Goal: Obtain resource: Obtain resource

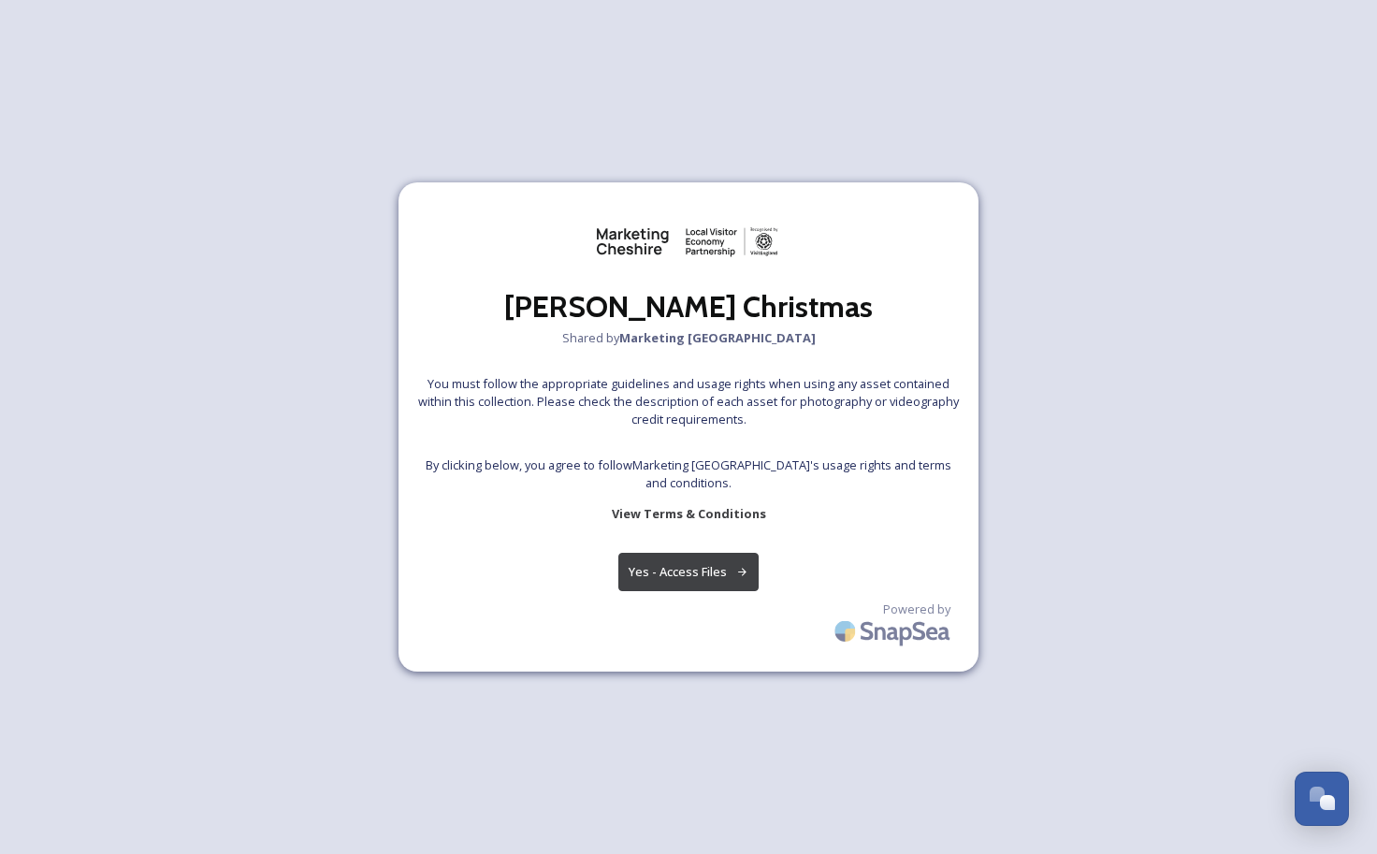
click at [719, 570] on button "Yes - Access Files" at bounding box center [688, 572] width 140 height 38
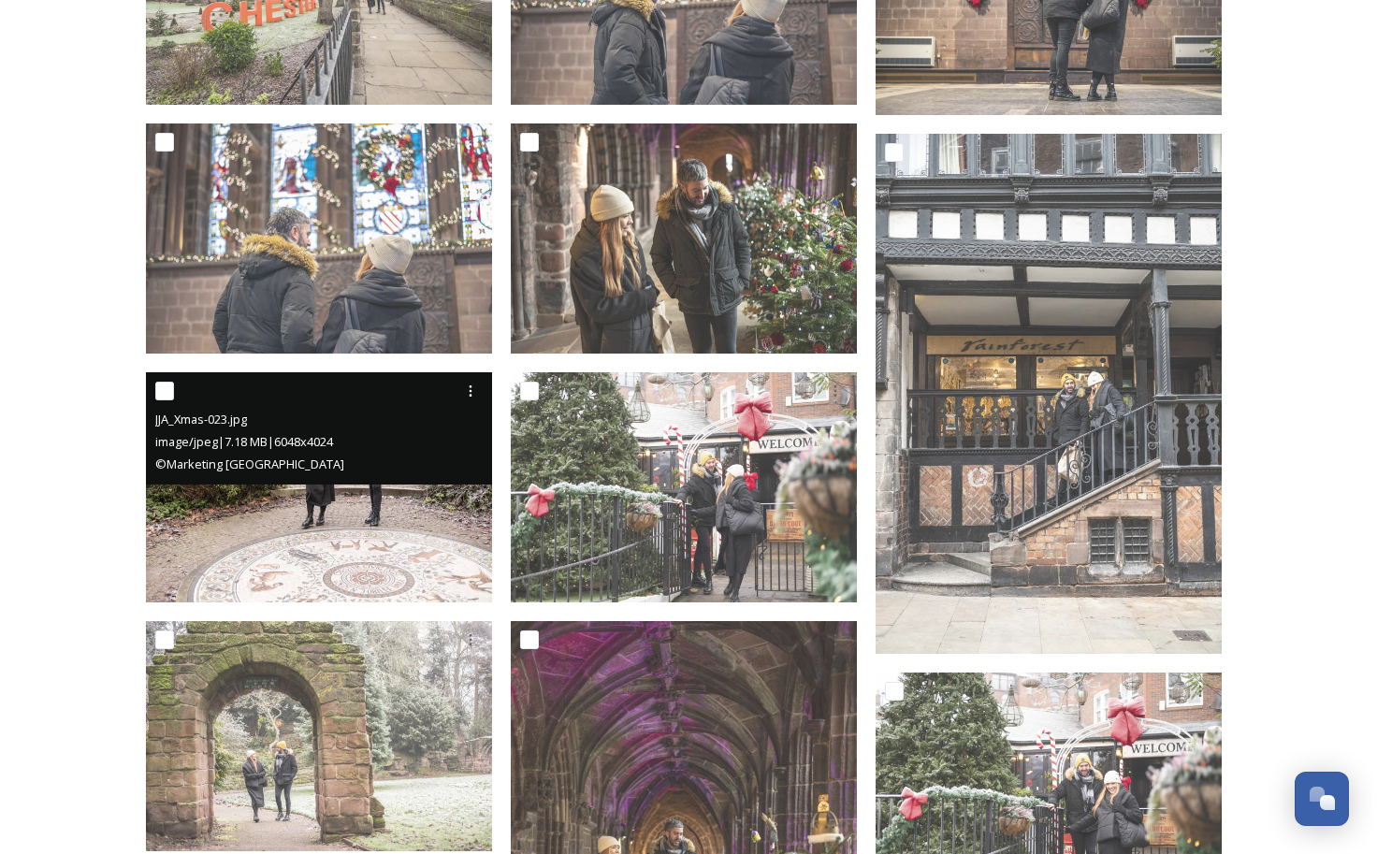
scroll to position [1717, 0]
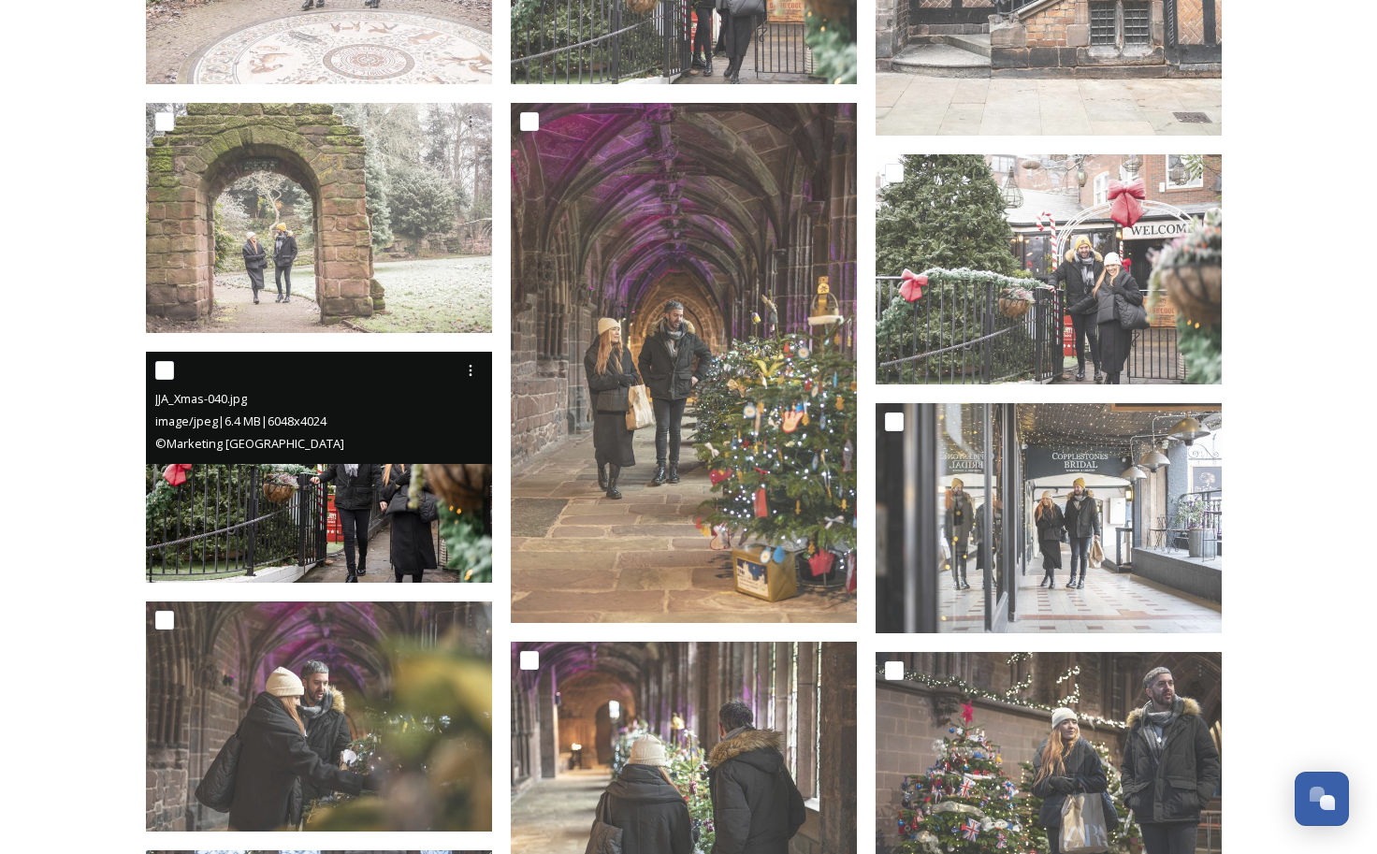
click at [169, 369] on input "checkbox" at bounding box center [164, 370] width 19 height 19
checkbox input "true"
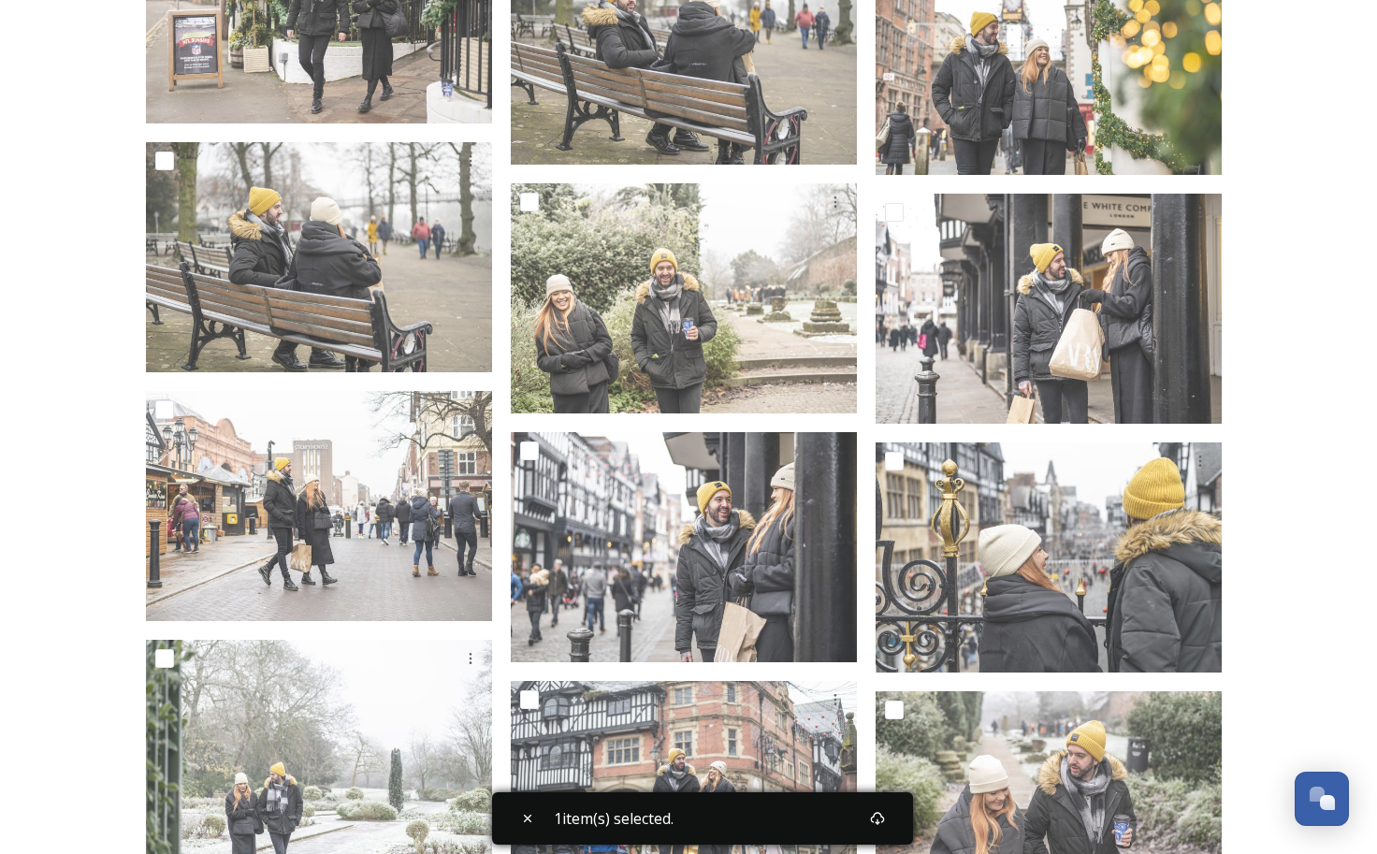
scroll to position [4440, 0]
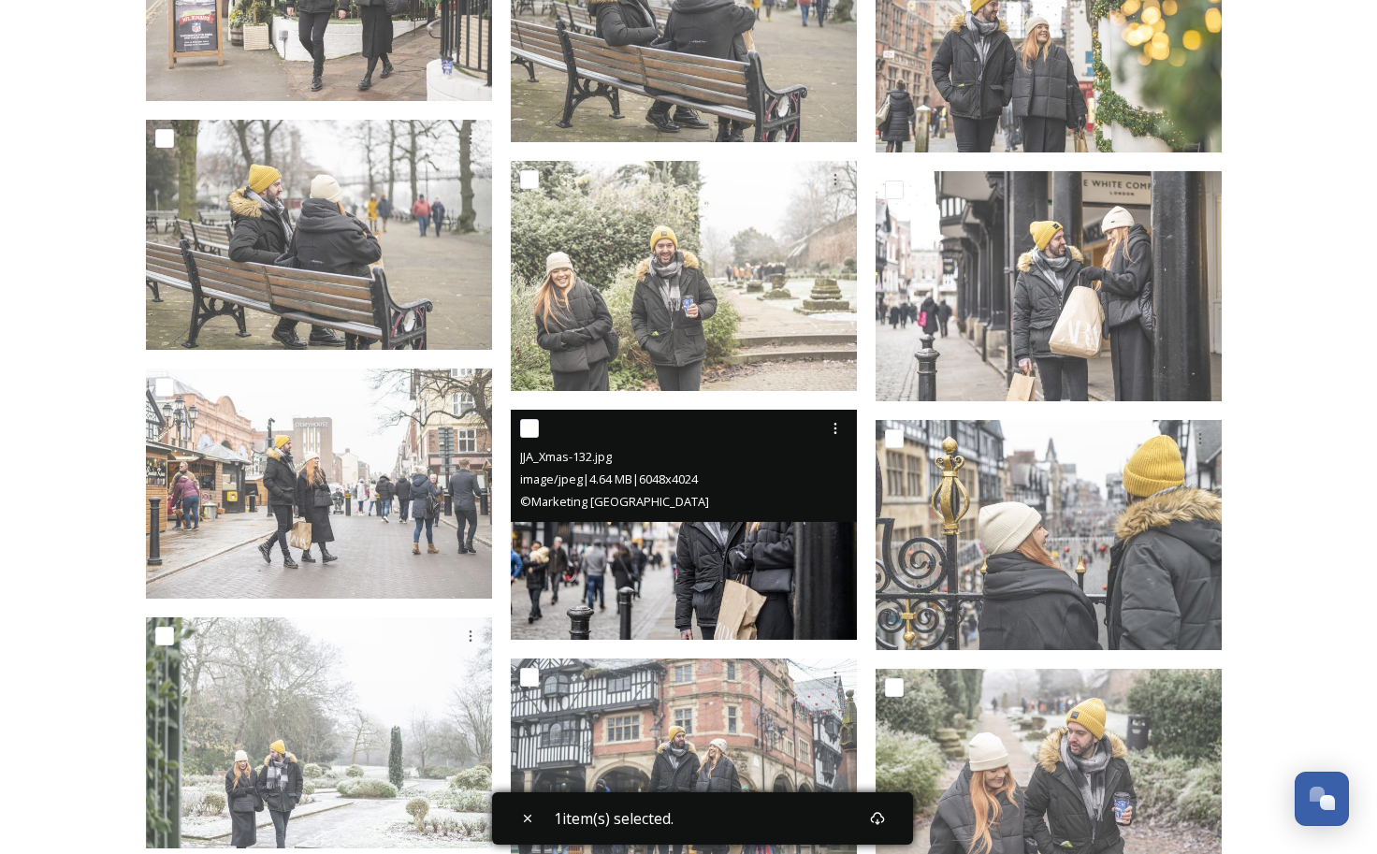
click at [525, 429] on input "checkbox" at bounding box center [529, 428] width 19 height 19
checkbox input "true"
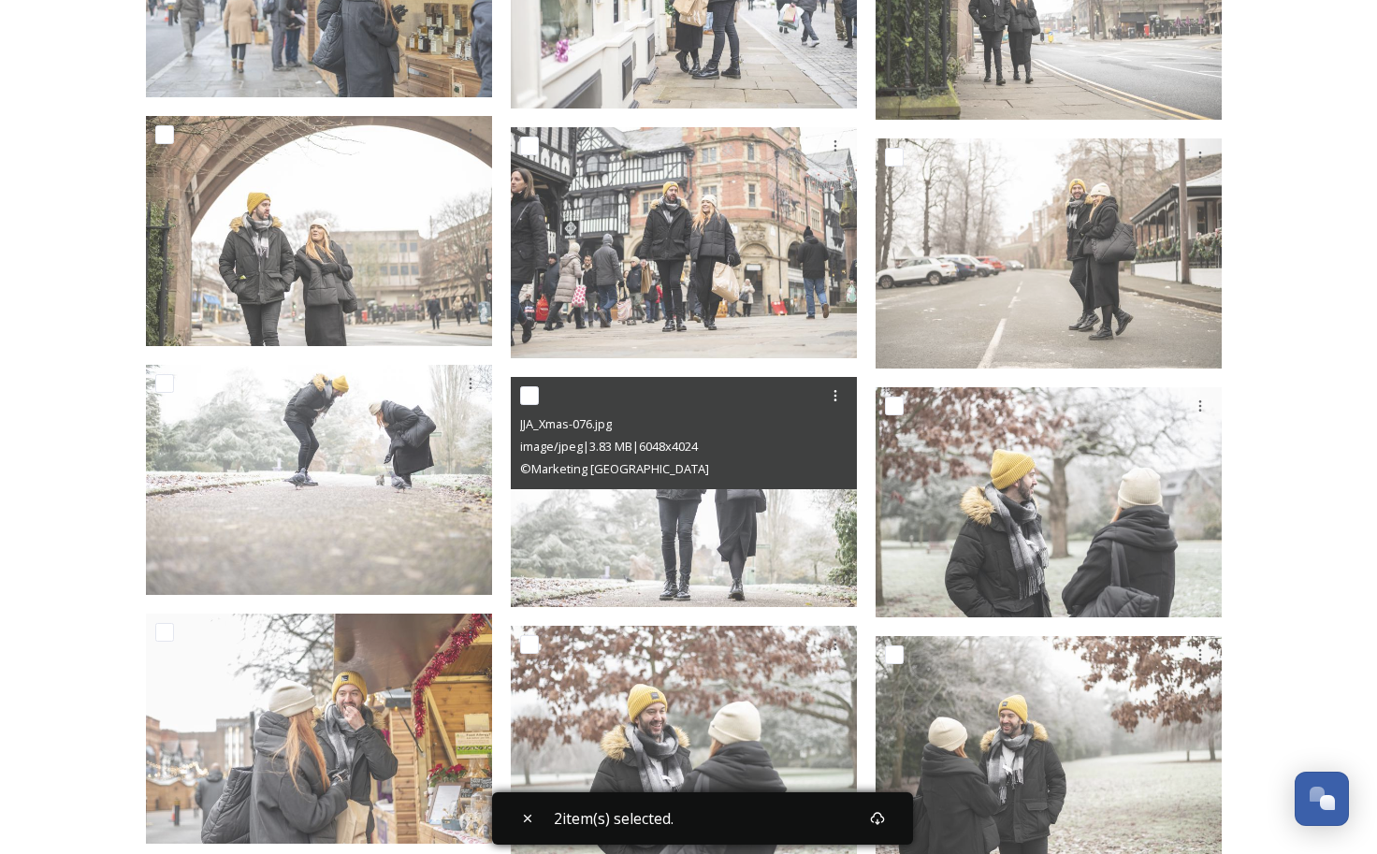
scroll to position [8459, 0]
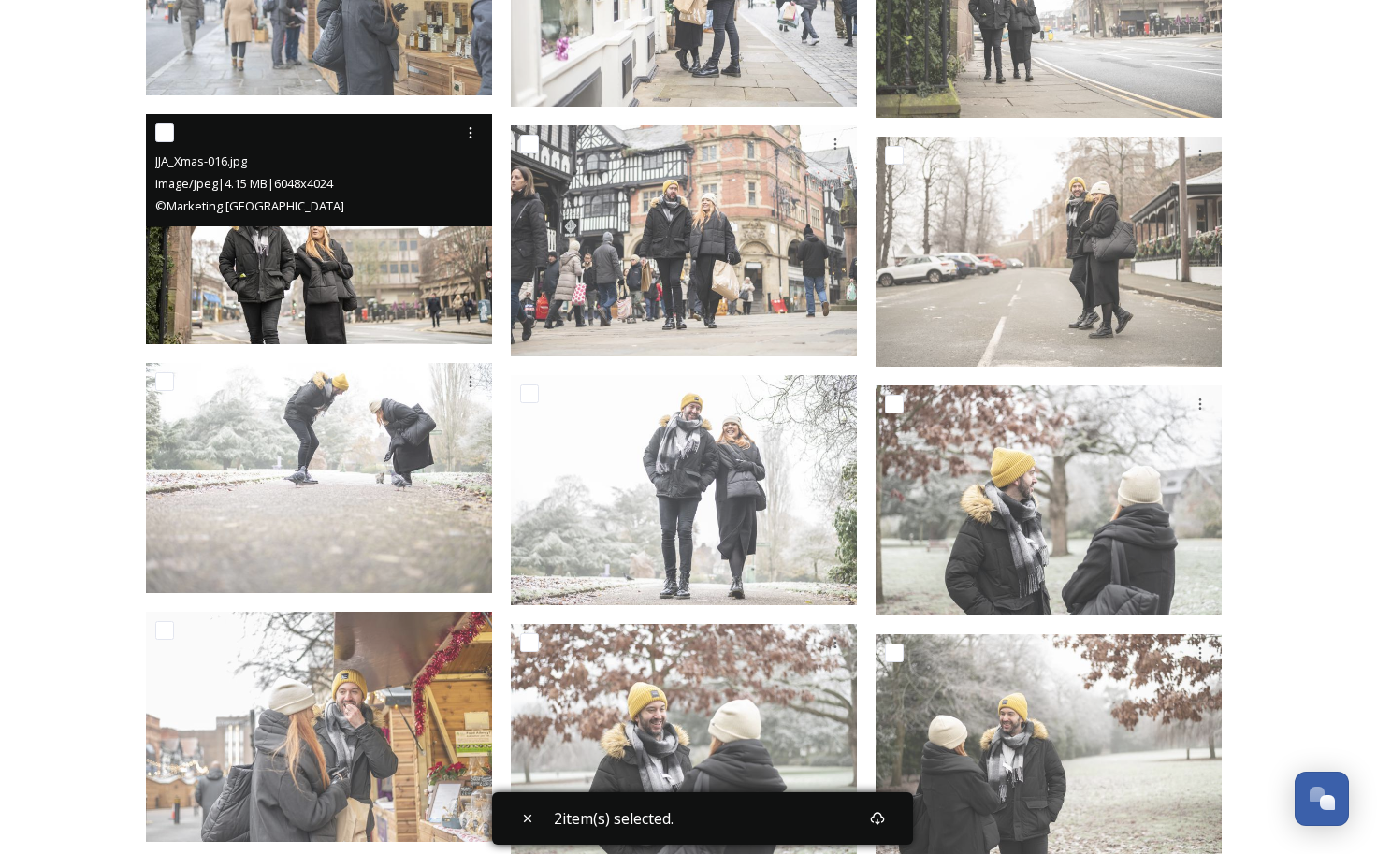
click at [165, 131] on input "checkbox" at bounding box center [164, 133] width 19 height 19
checkbox input "true"
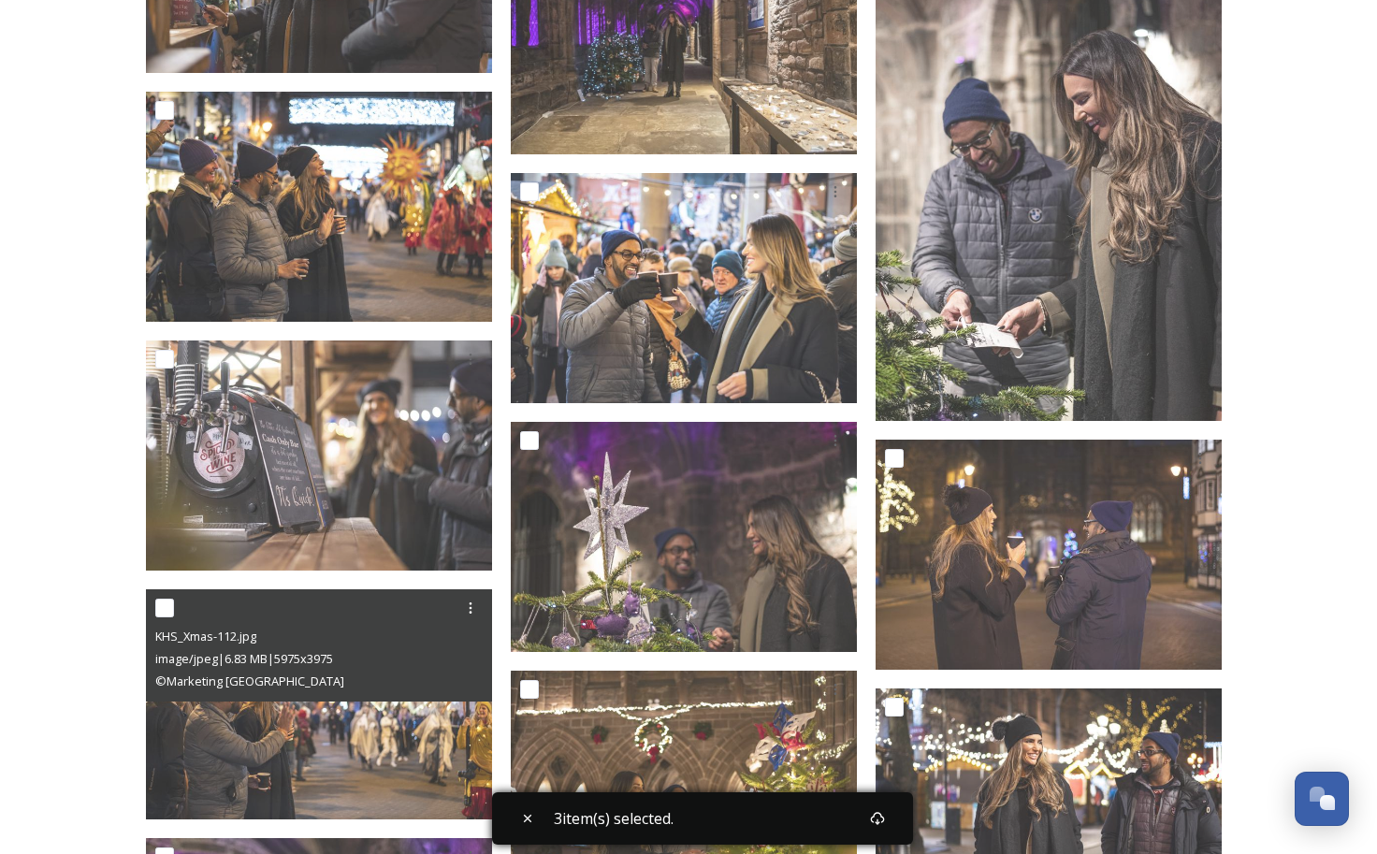
scroll to position [17686, 0]
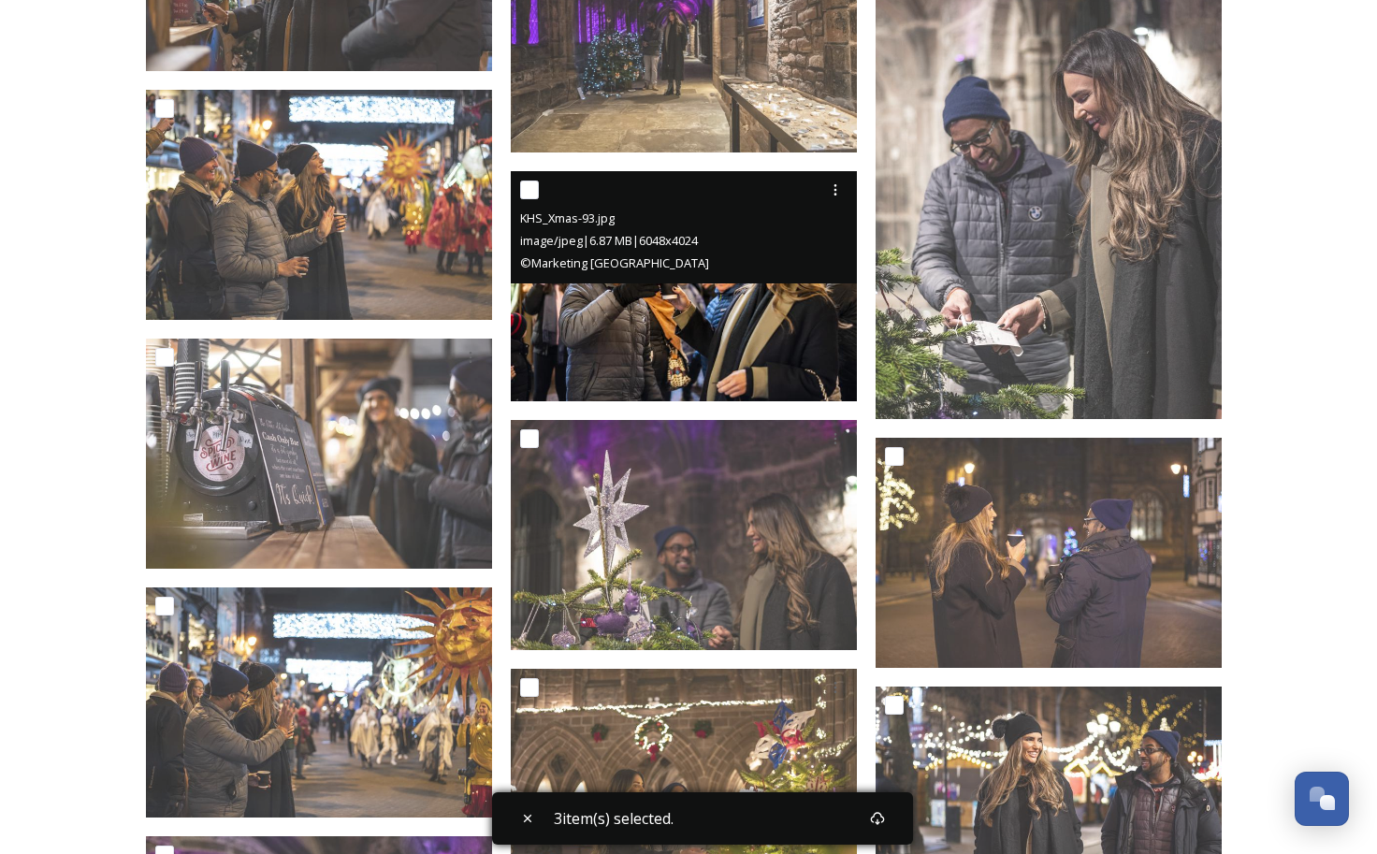
click at [525, 189] on input "checkbox" at bounding box center [529, 190] width 19 height 19
checkbox input "true"
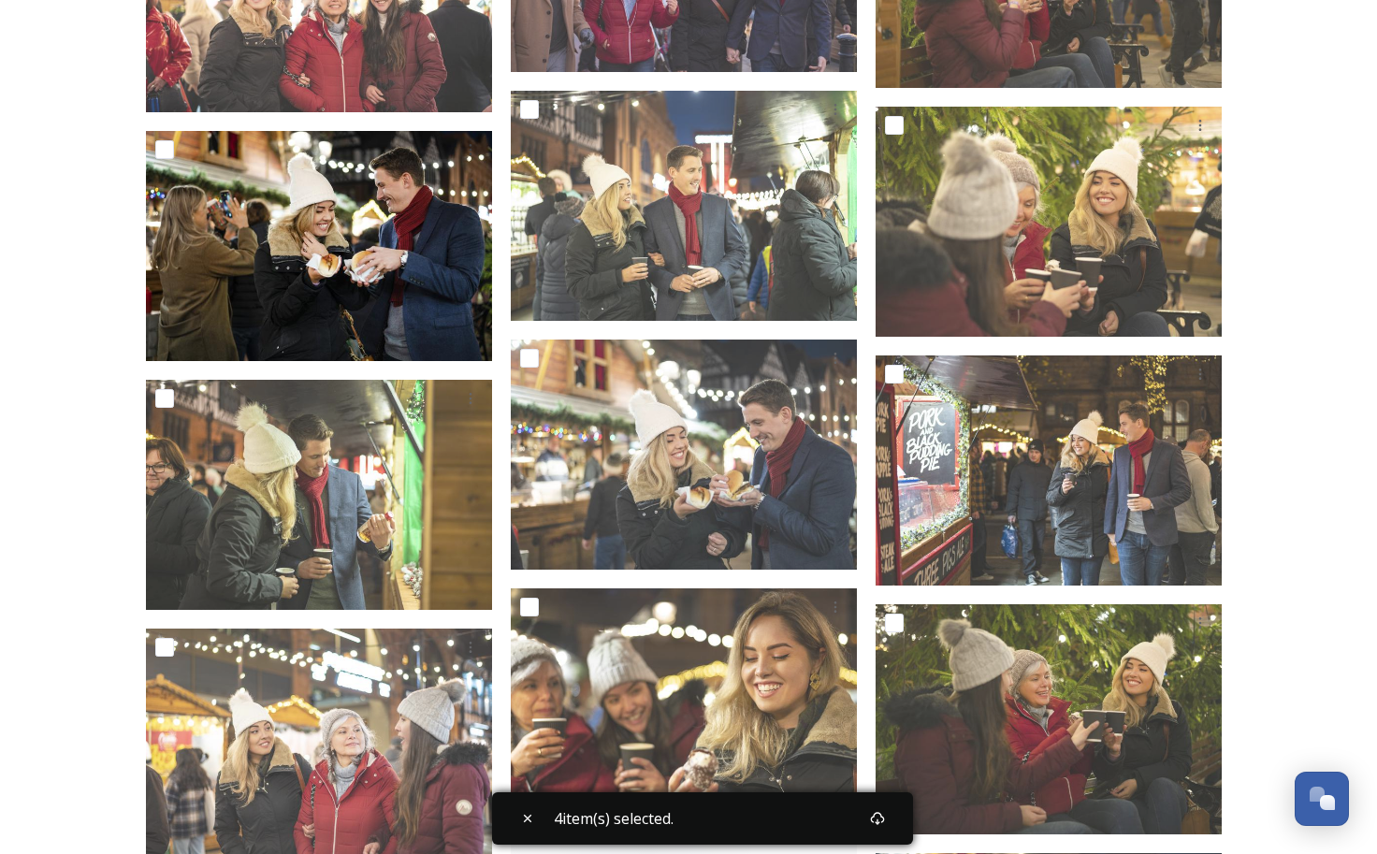
scroll to position [23797, 0]
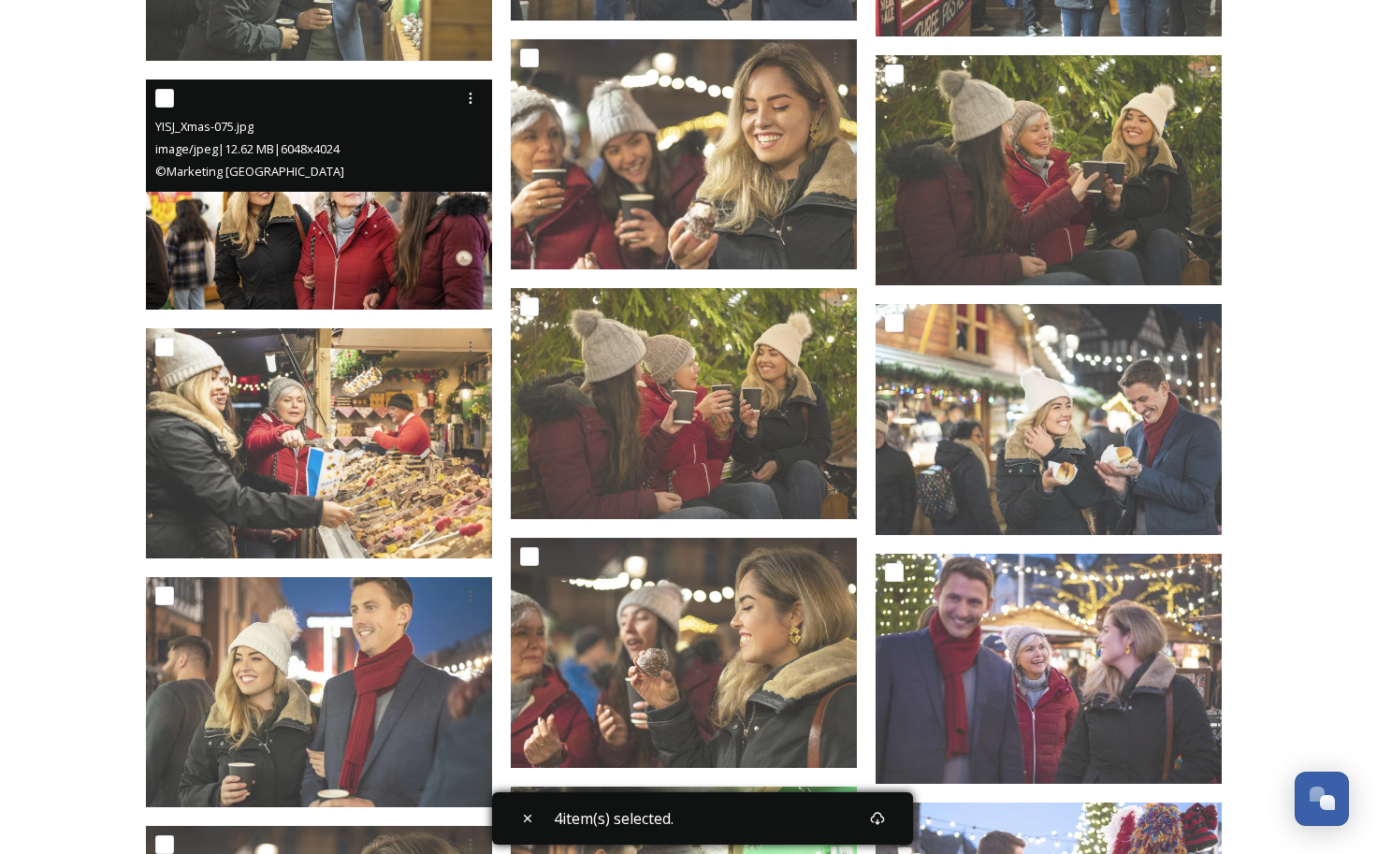
click at [166, 94] on input "checkbox" at bounding box center [164, 98] width 19 height 19
checkbox input "true"
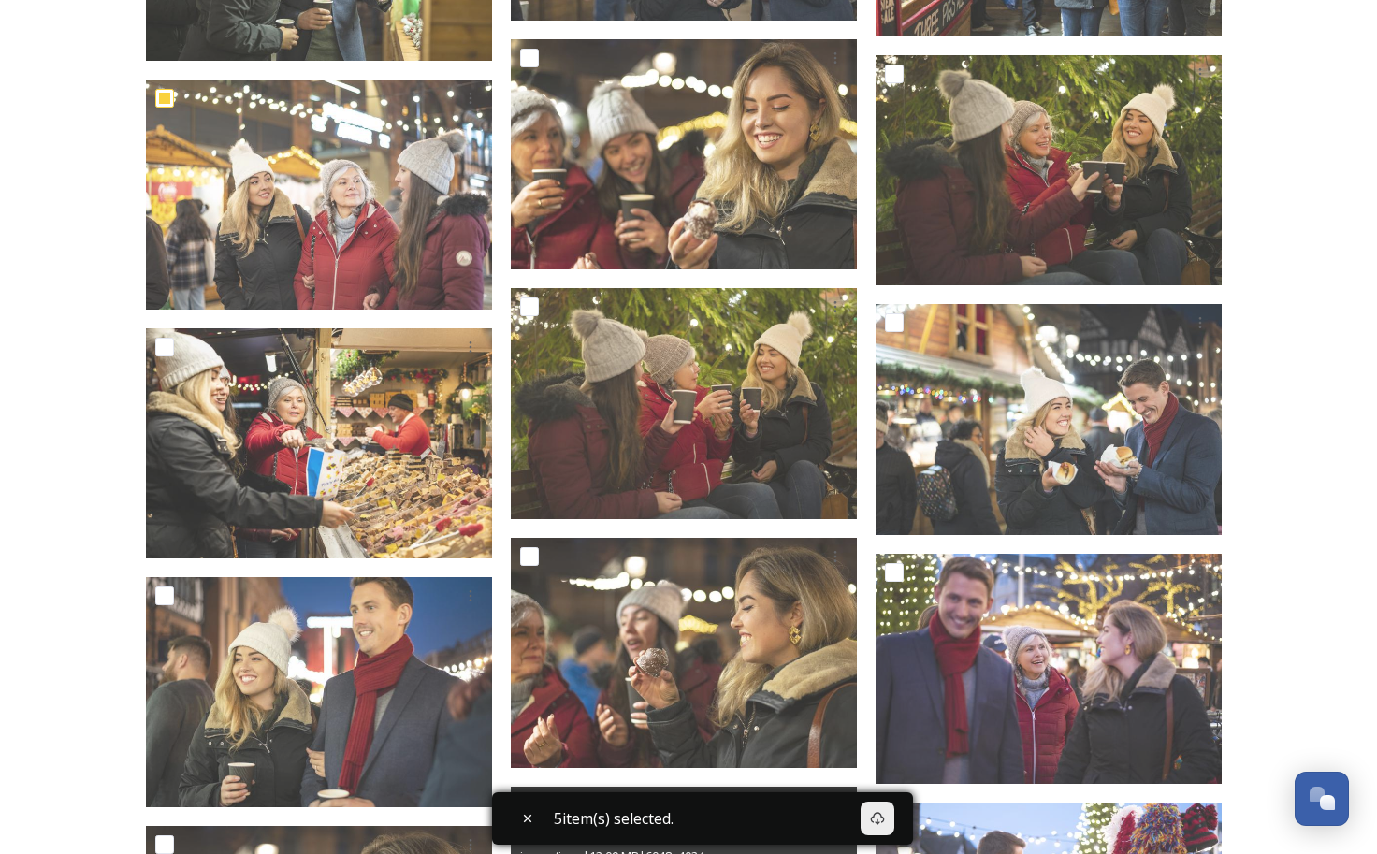
click at [875, 821] on icon at bounding box center [877, 818] width 15 height 15
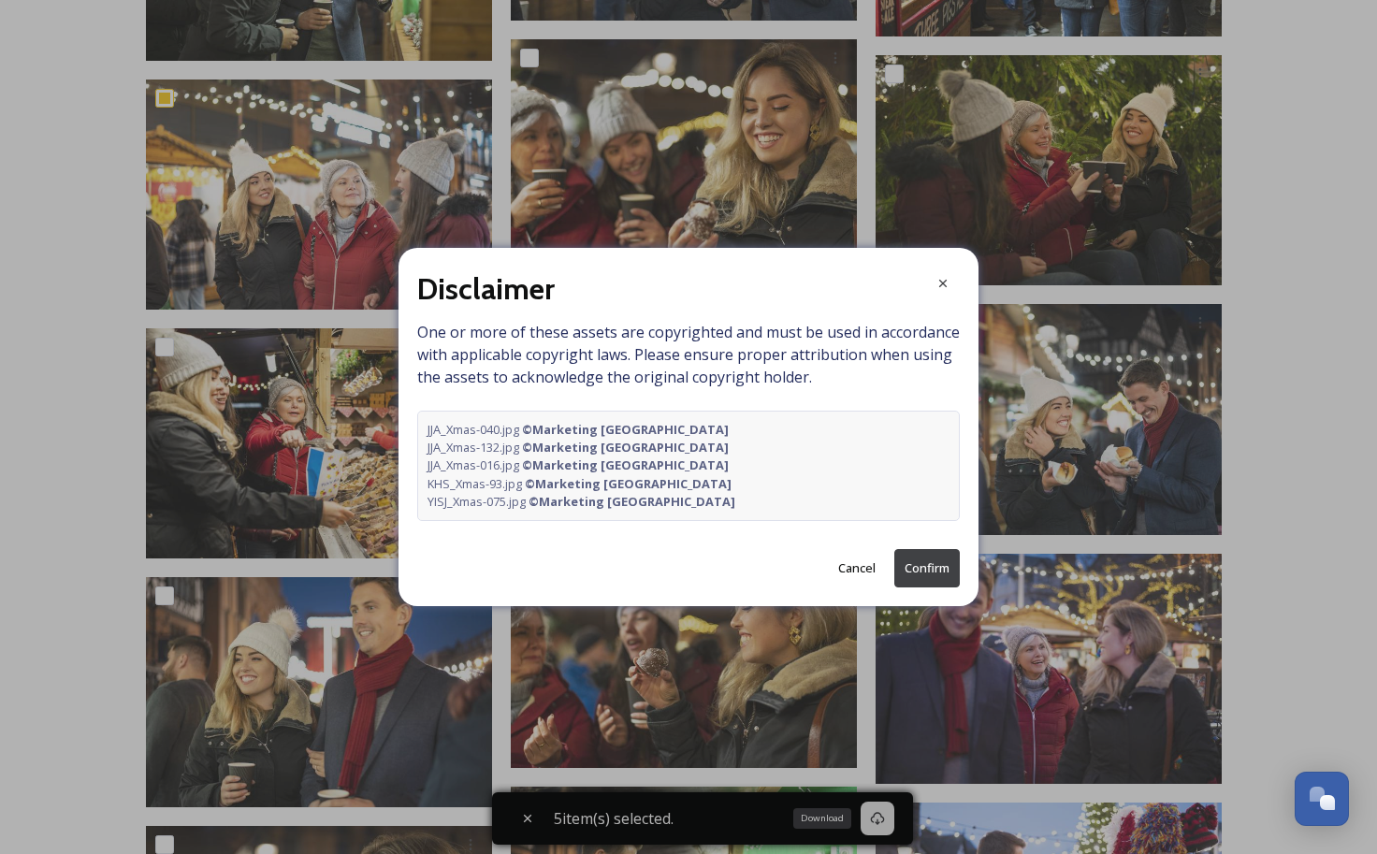
click at [950, 567] on button "Confirm" at bounding box center [926, 568] width 65 height 38
